Goal: Information Seeking & Learning: Learn about a topic

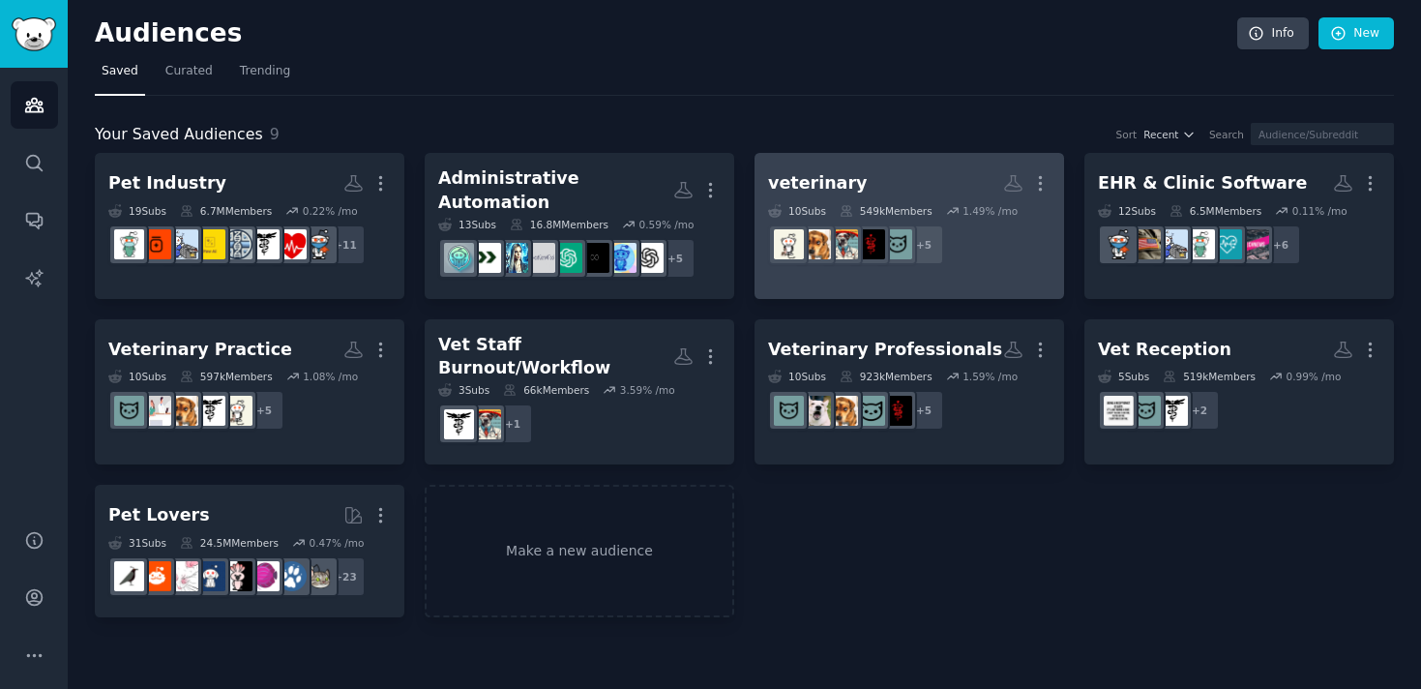
click at [844, 175] on div "veterinary" at bounding box center [817, 183] width 99 height 24
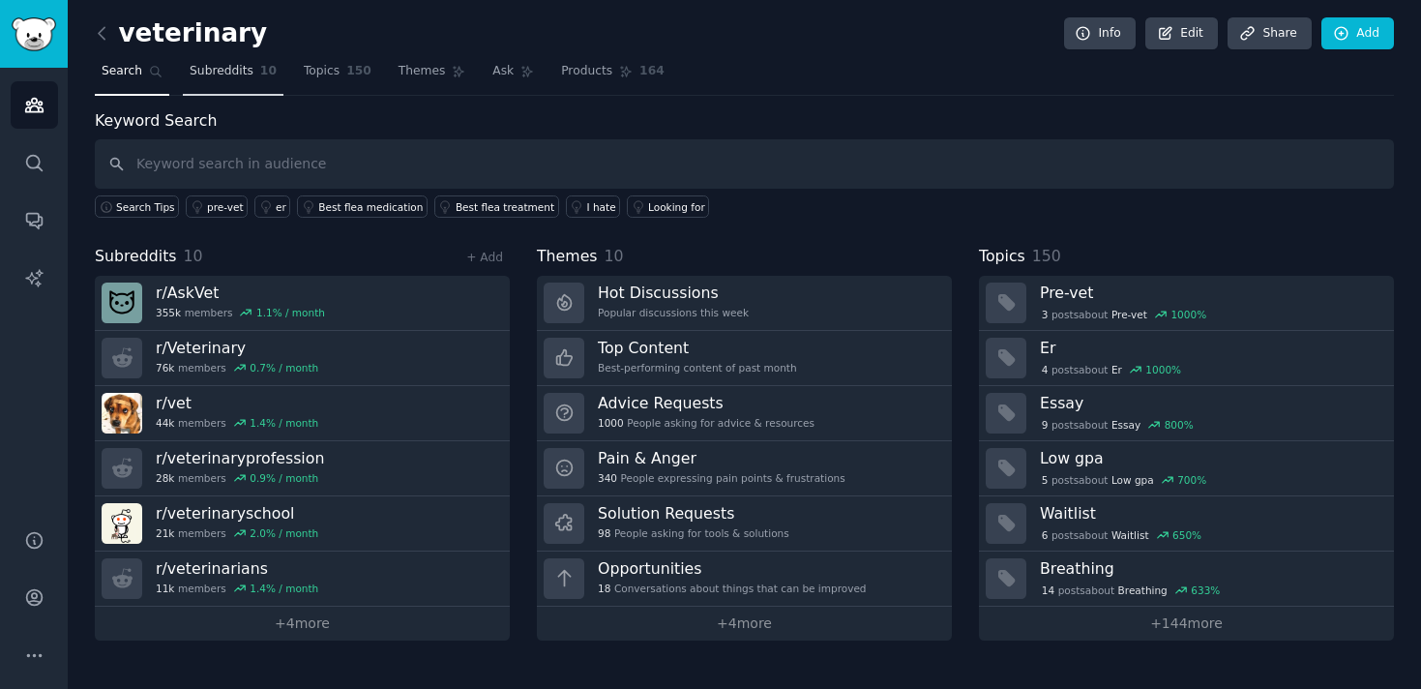
click at [243, 66] on span "Subreddits" at bounding box center [222, 71] width 64 height 17
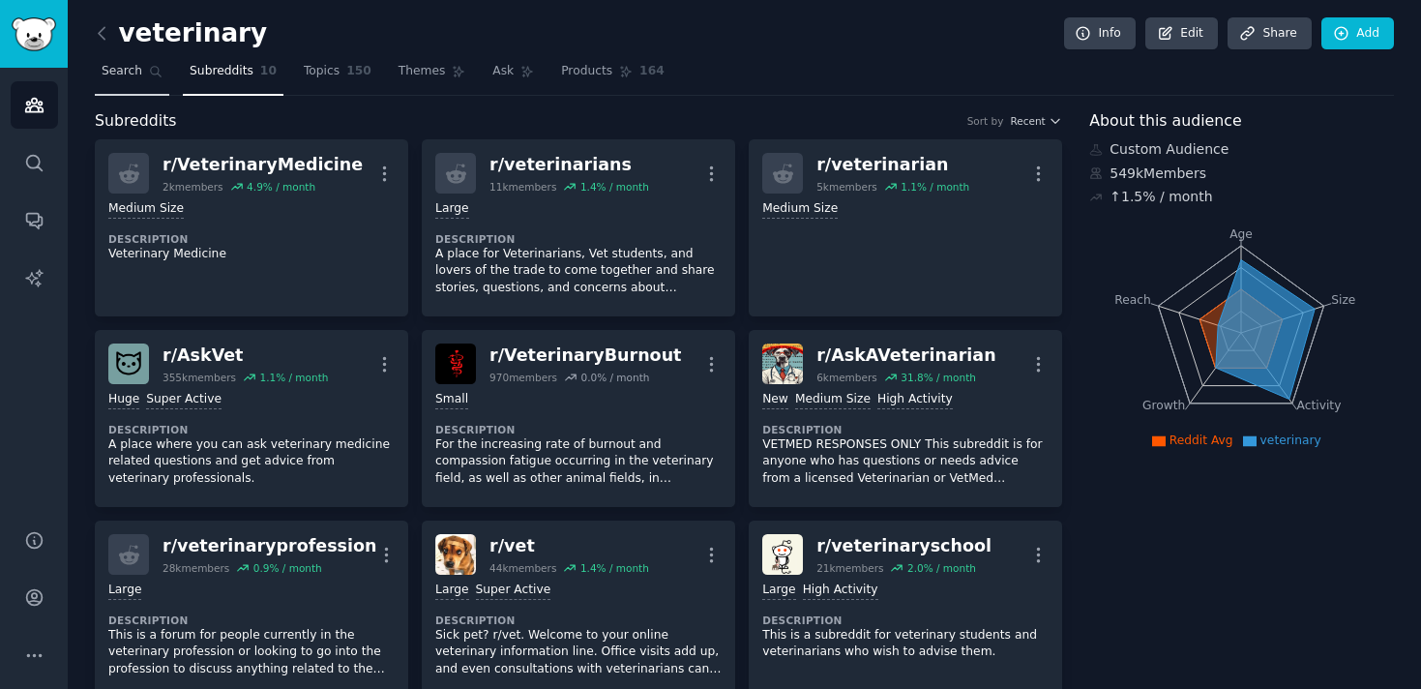
click at [158, 83] on link "Search" at bounding box center [132, 76] width 75 height 40
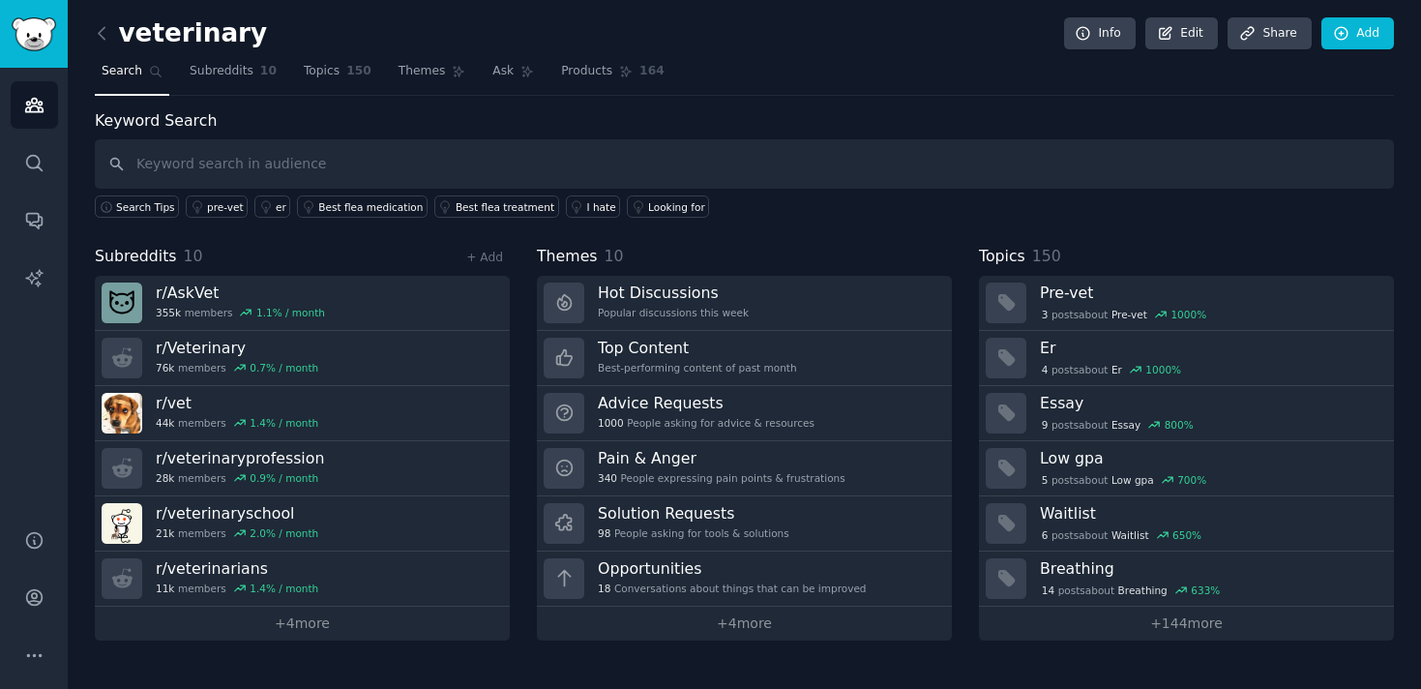
click at [284, 153] on input "text" at bounding box center [744, 163] width 1299 height 49
type input "talking about billing"
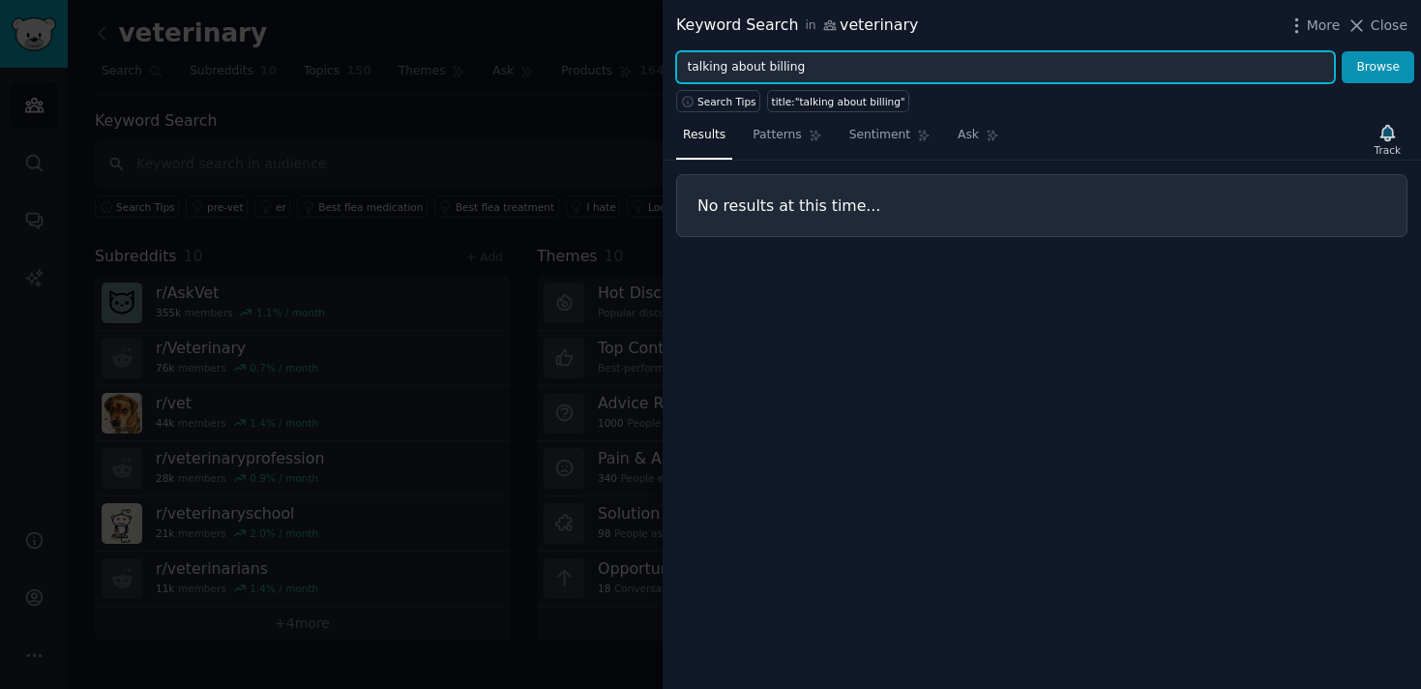
drag, startPoint x: 764, startPoint y: 62, endPoint x: 616, endPoint y: 59, distance: 148.1
click at [616, 59] on div "Keyword Search in veterinary More Close talking about billing Browse Search Tip…" at bounding box center [710, 344] width 1421 height 689
type input "billing"
click at [1342, 51] on button "Browse" at bounding box center [1378, 67] width 73 height 33
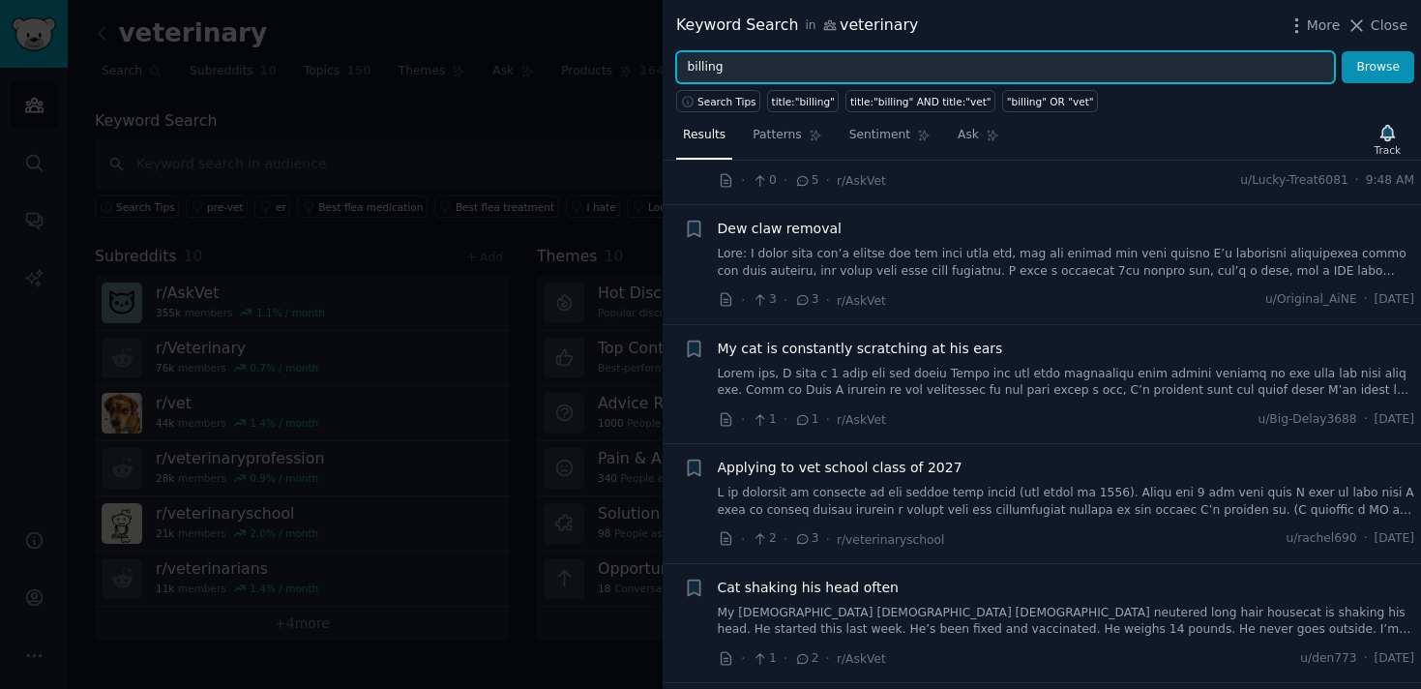
scroll to position [147, 0]
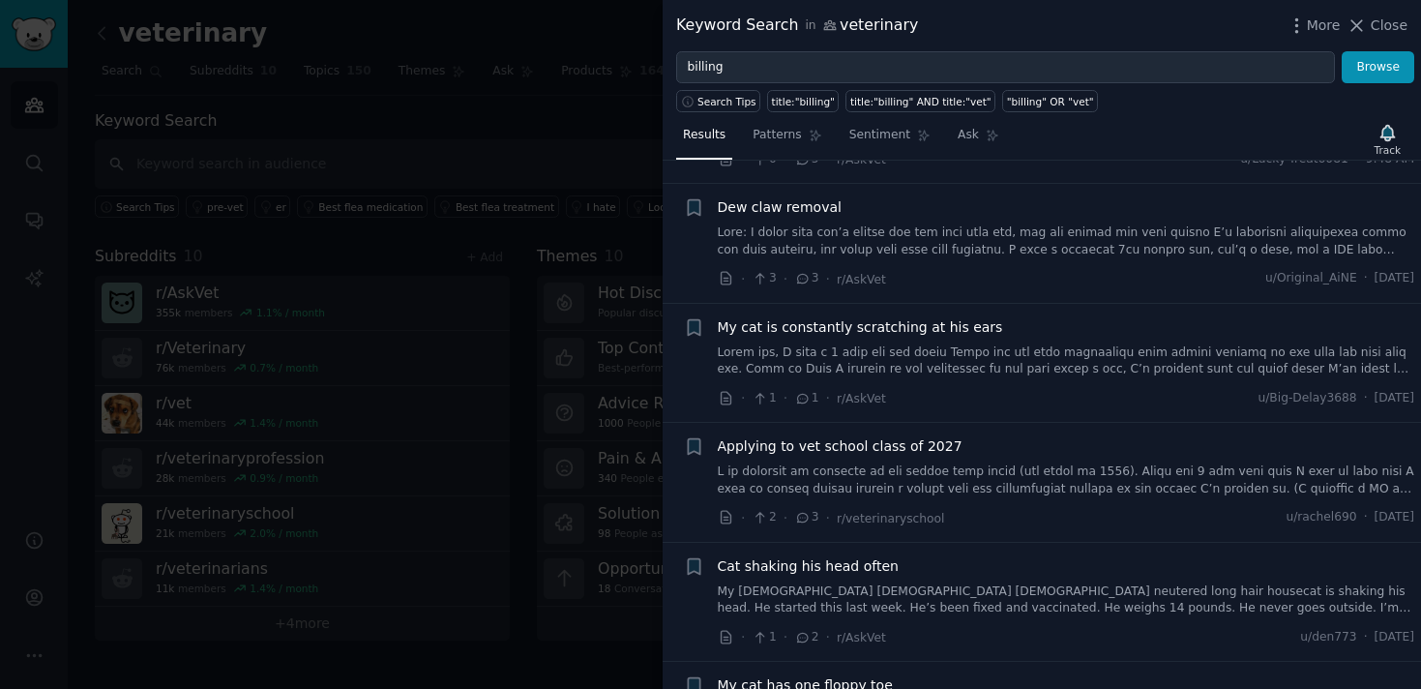
click at [331, 105] on div at bounding box center [710, 344] width 1421 height 689
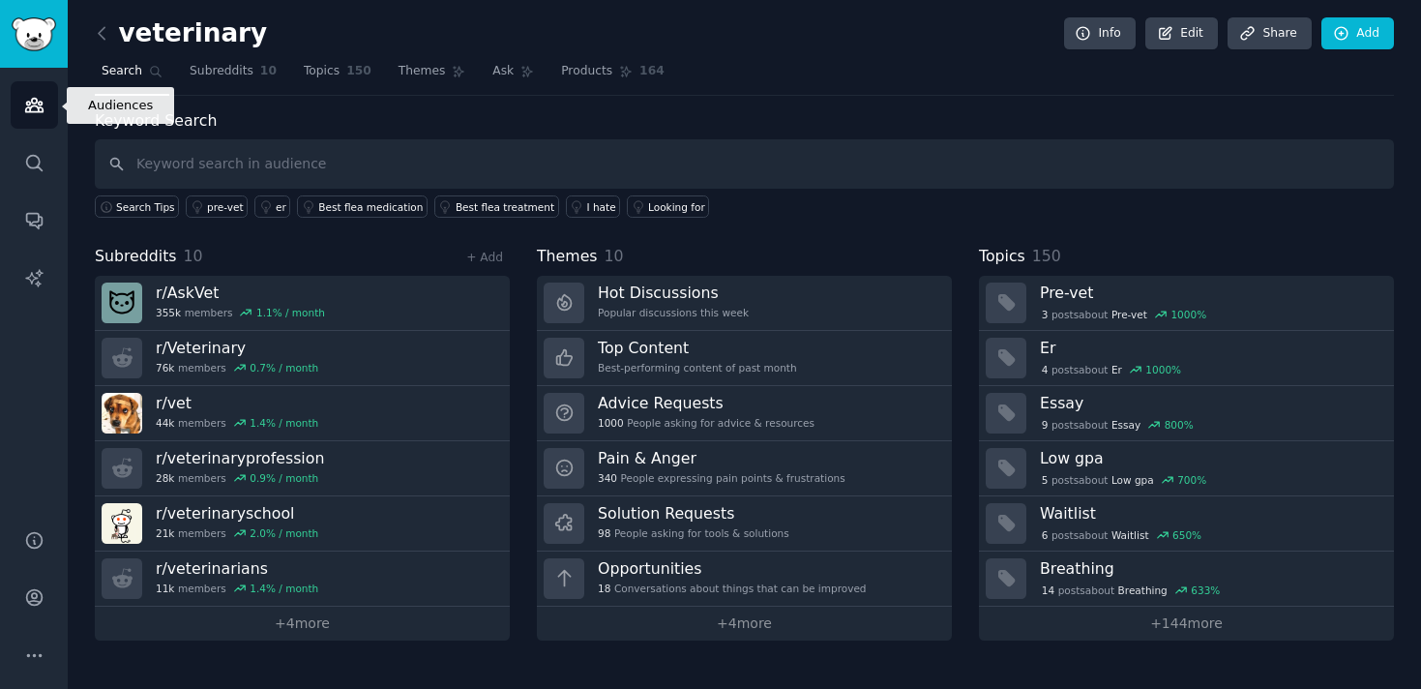
click at [45, 110] on link "Audiences" at bounding box center [34, 104] width 47 height 47
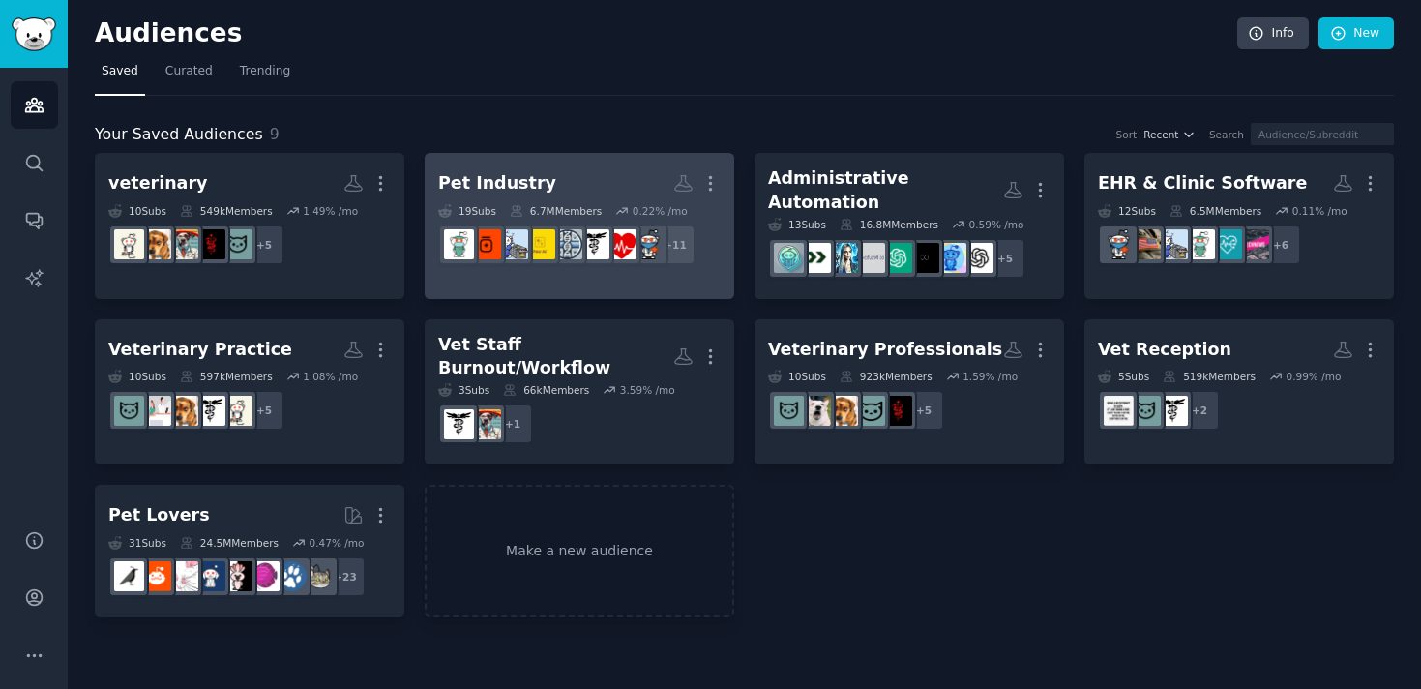
click at [531, 170] on h2 "Pet Industry More" at bounding box center [579, 183] width 283 height 34
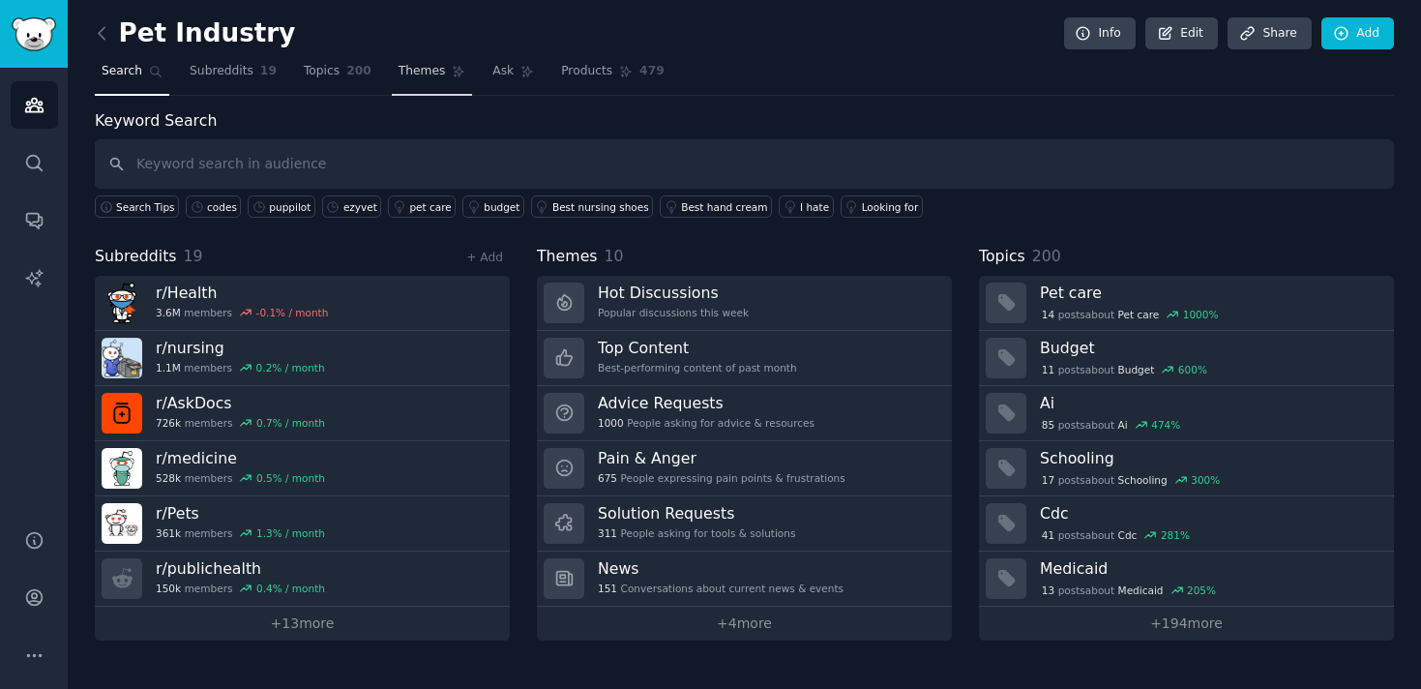
click at [435, 69] on span "Themes" at bounding box center [422, 71] width 47 height 17
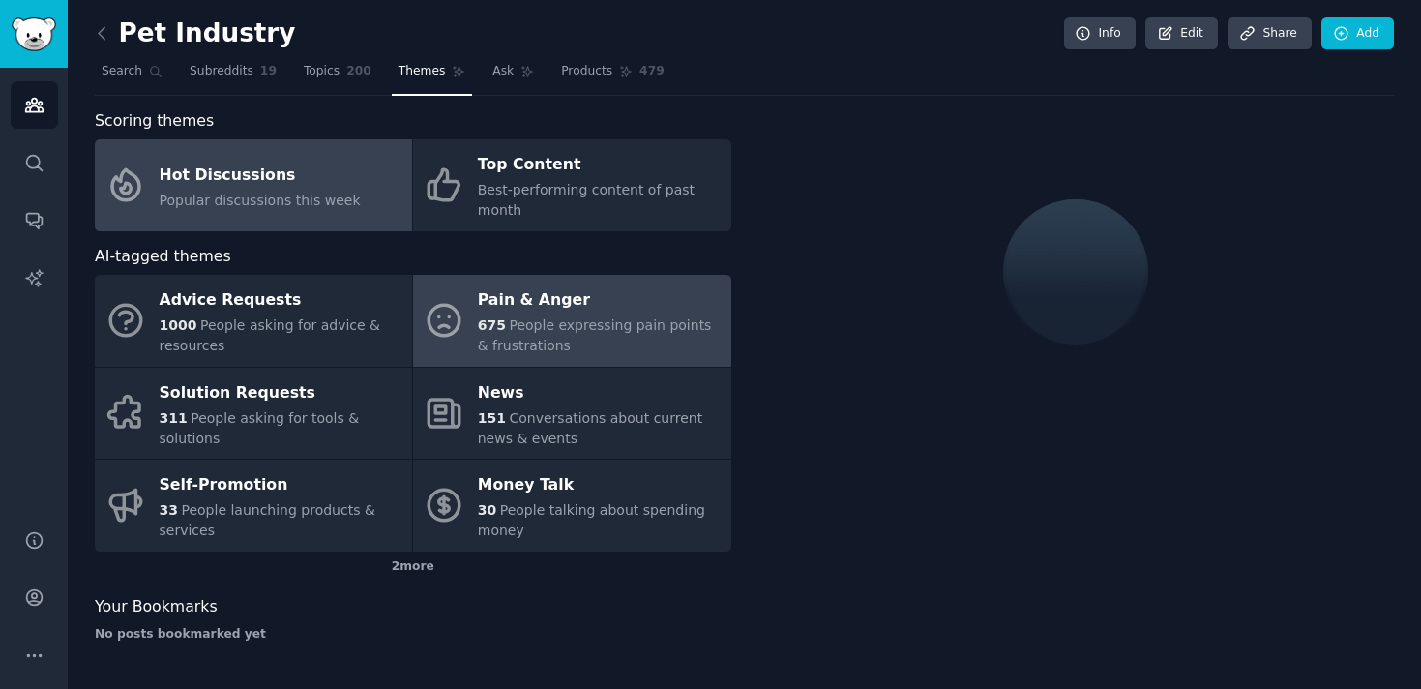
click at [554, 314] on div "Pain & Anger" at bounding box center [599, 300] width 243 height 31
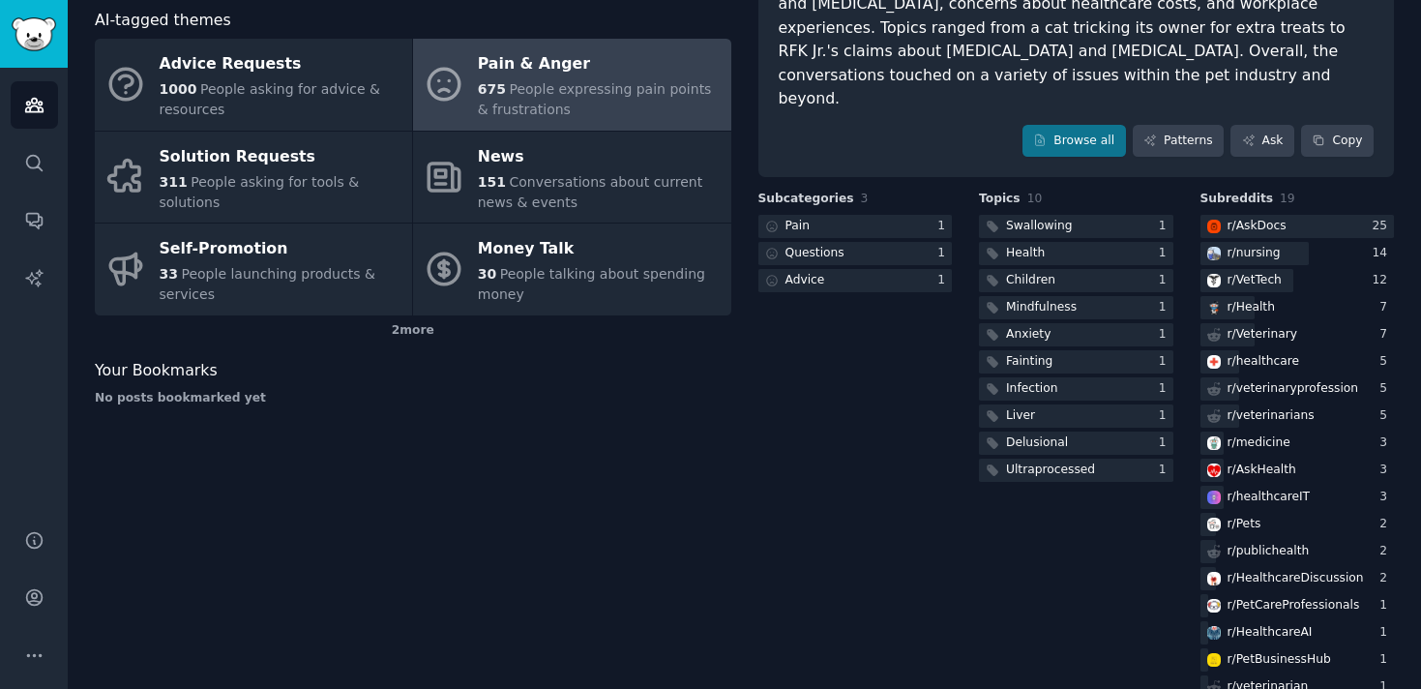
scroll to position [253, 0]
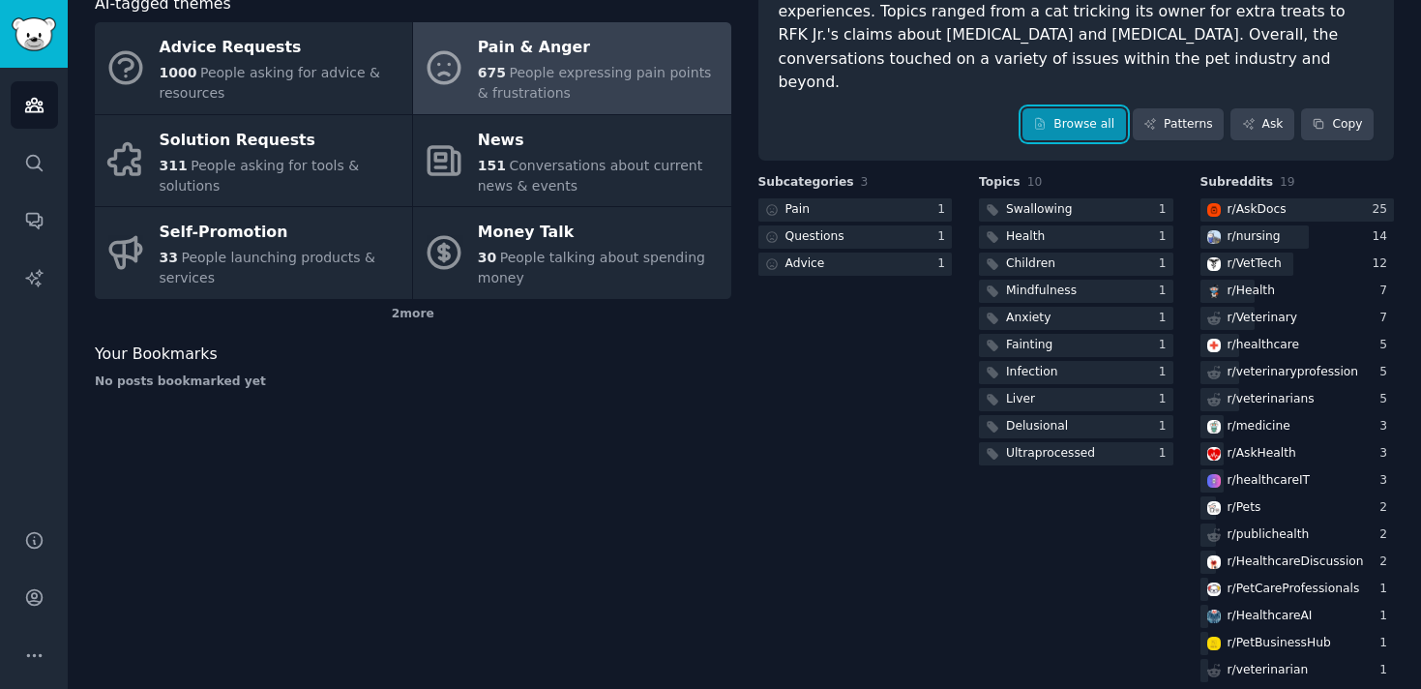
click at [1046, 95] on div "Popular discussions this week The popular discussions in the Pet Industry commu…" at bounding box center [1077, 9] width 637 height 305
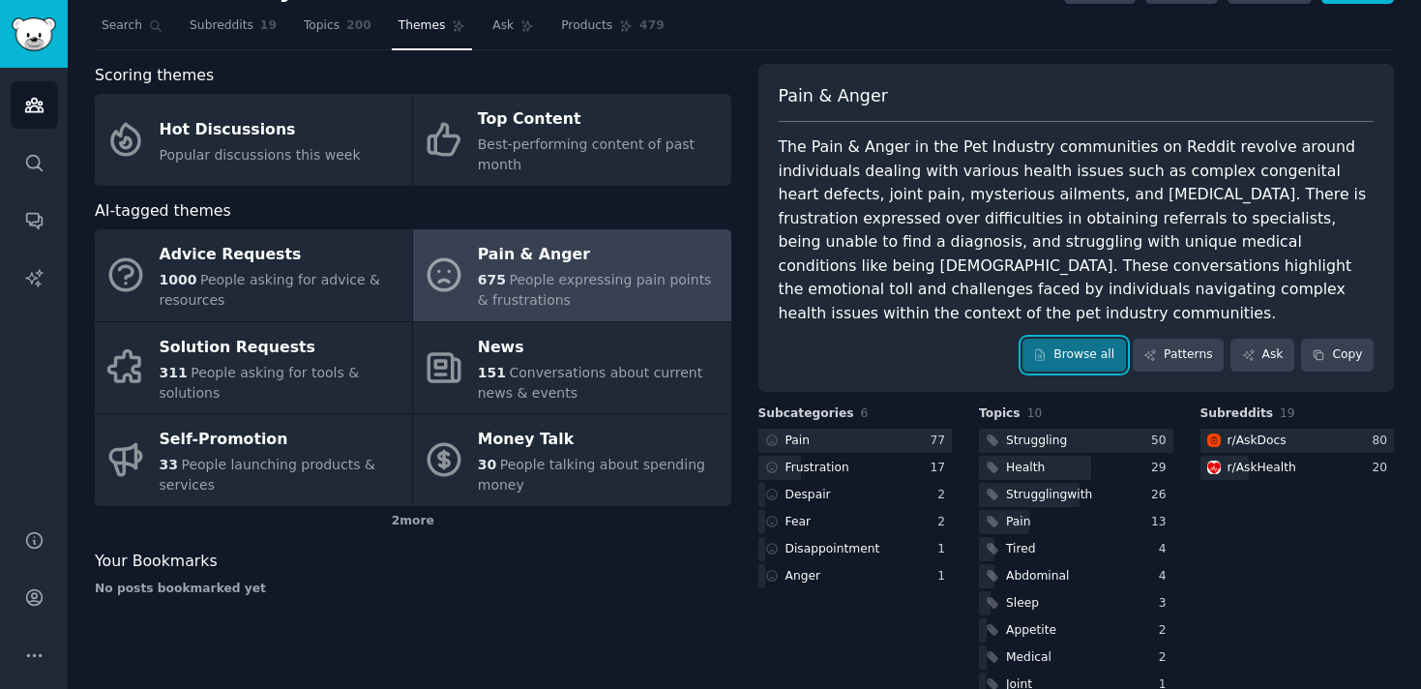
scroll to position [0, 0]
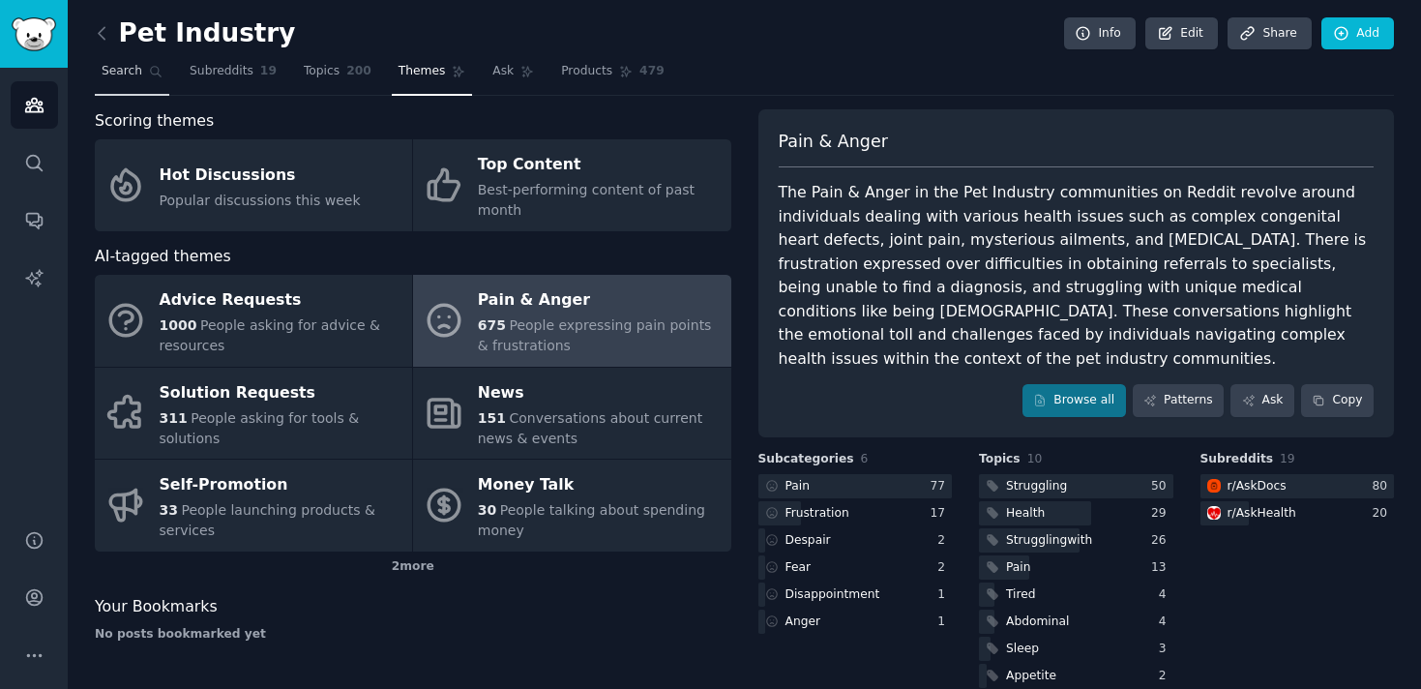
click at [133, 76] on span "Search" at bounding box center [122, 71] width 41 height 17
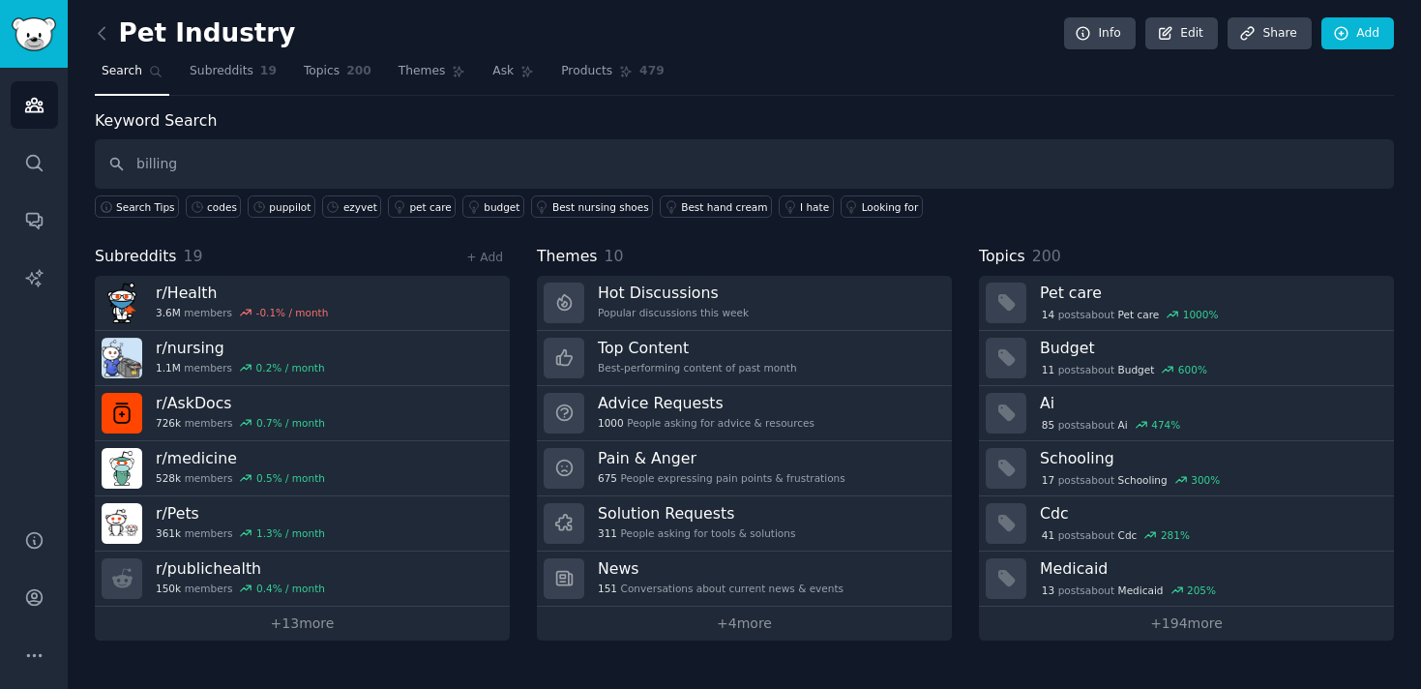
type input "billing"
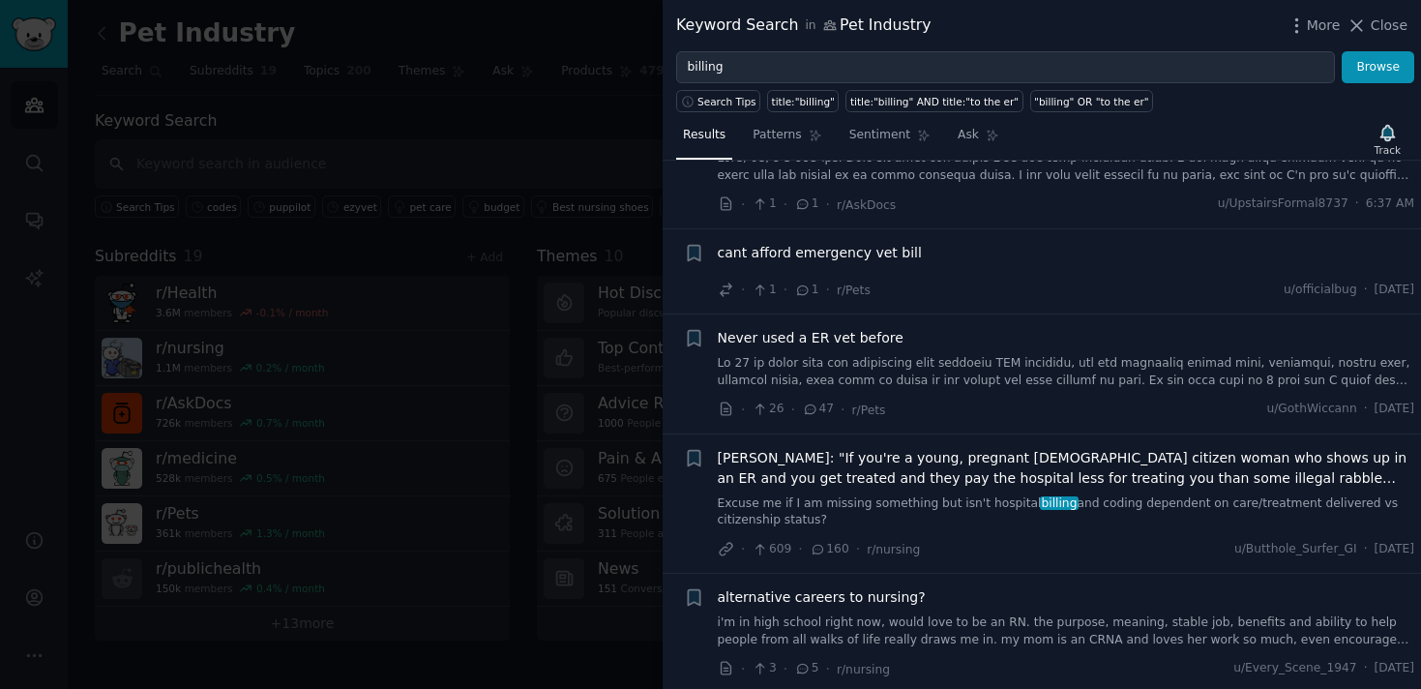
scroll to position [441, 0]
